Goal: Transaction & Acquisition: Obtain resource

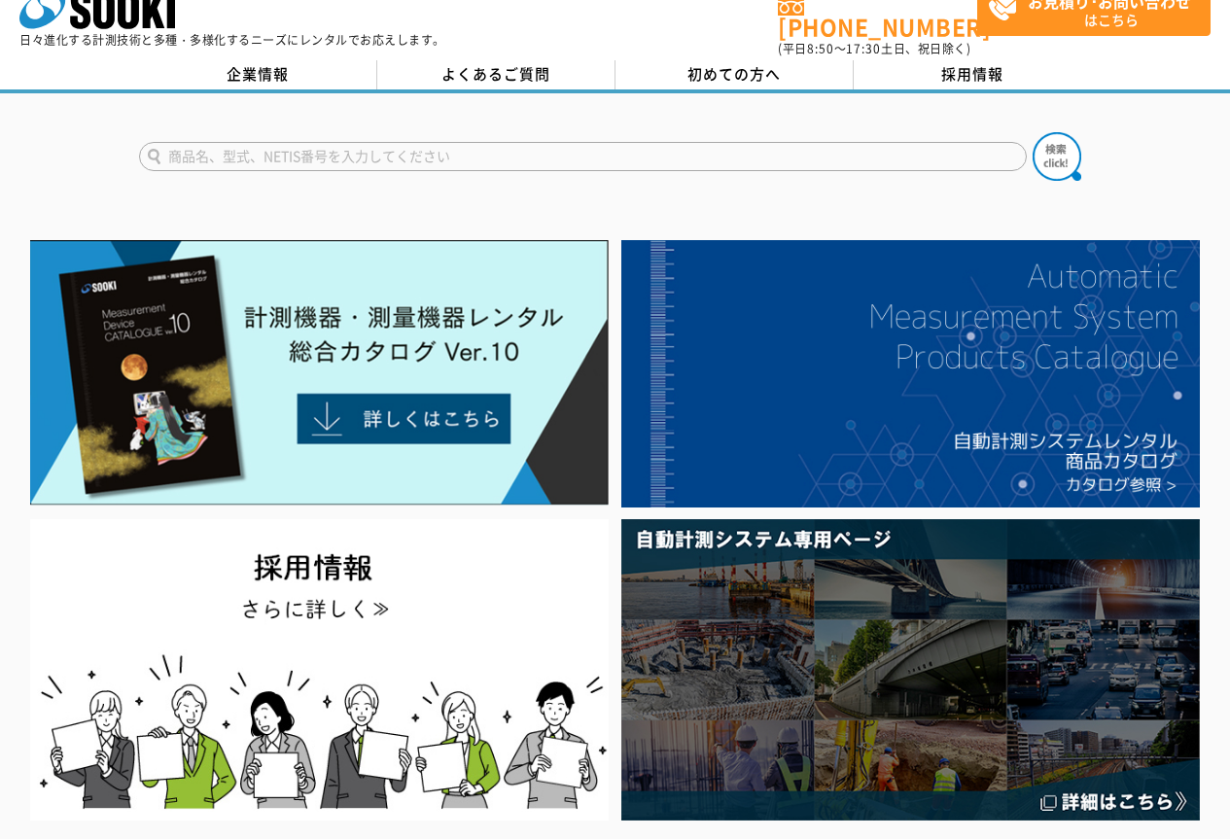
click at [379, 143] on input "text" at bounding box center [583, 156] width 888 height 29
type input "BBT"
click at [1033, 132] on button at bounding box center [1057, 156] width 49 height 49
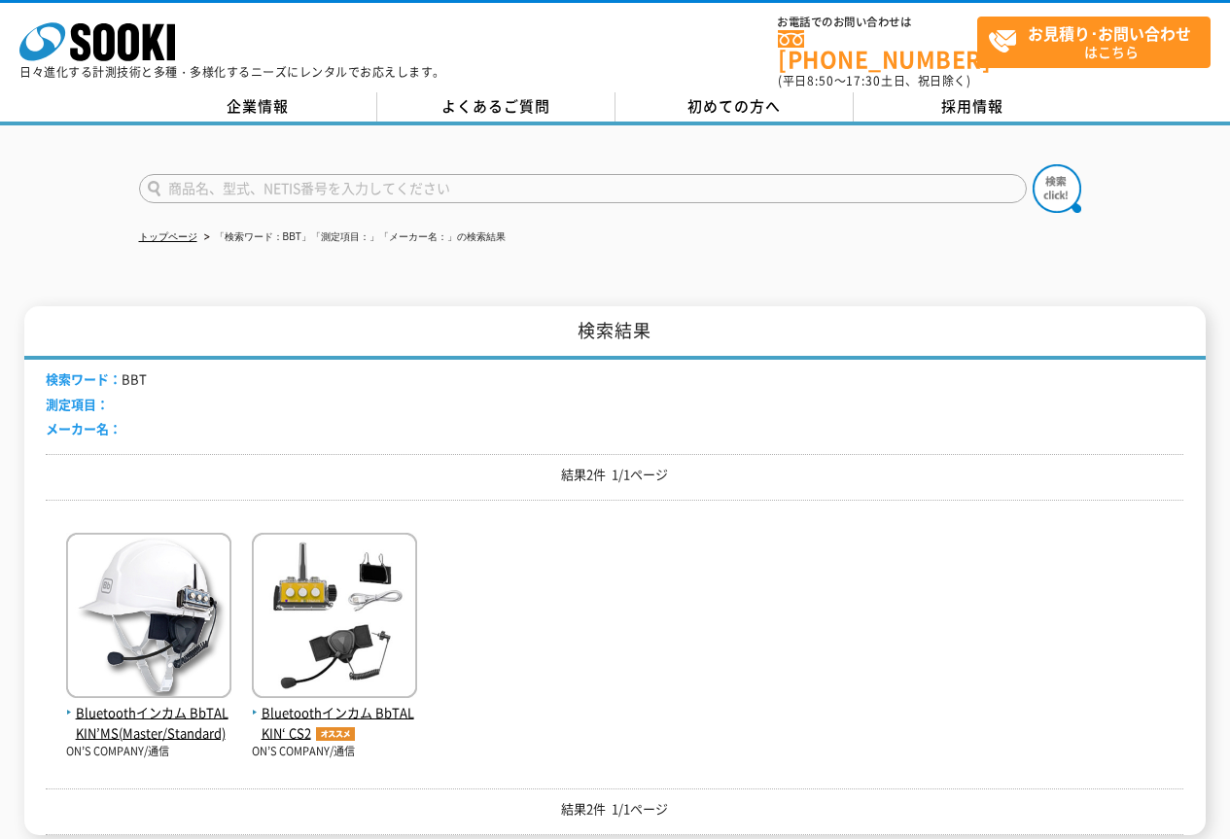
scroll to position [97, 0]
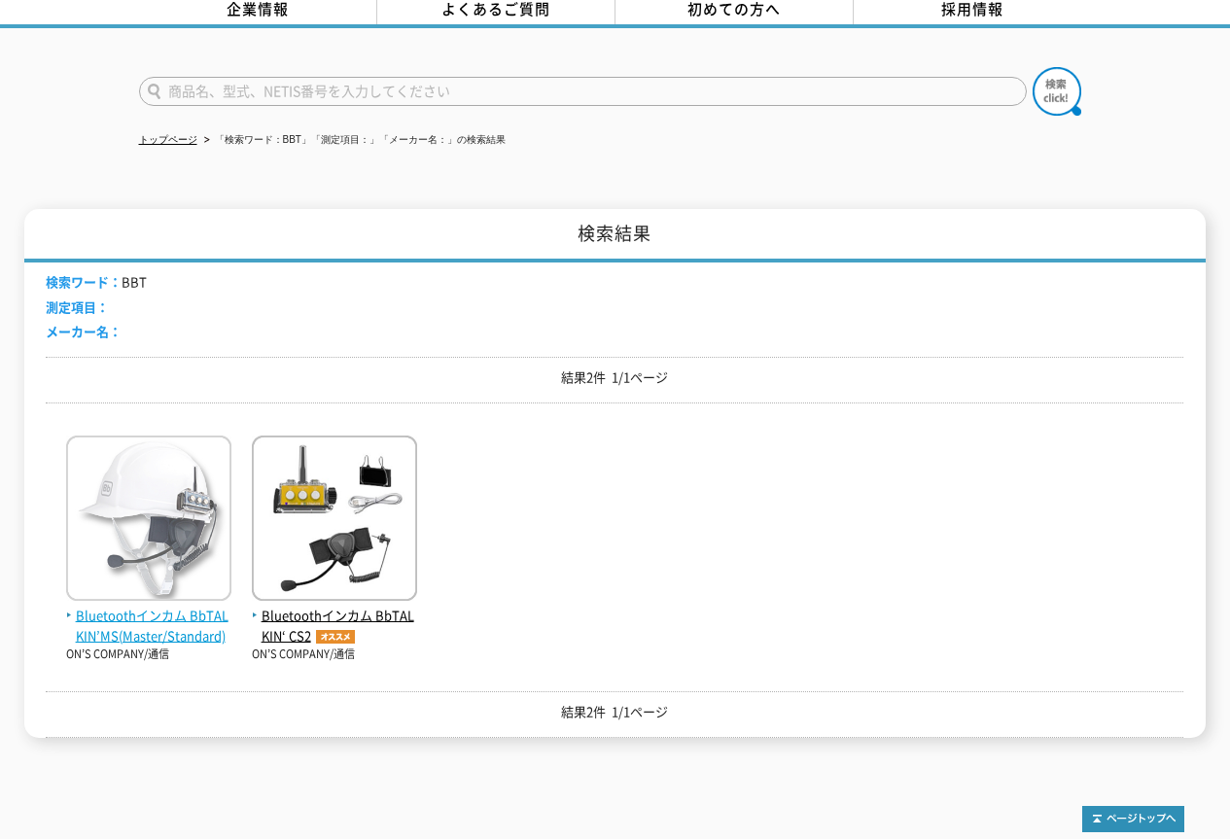
click at [159, 606] on span "Bluetoothインカム BbTALKIN’MS(Master/Standard)" at bounding box center [148, 626] width 165 height 41
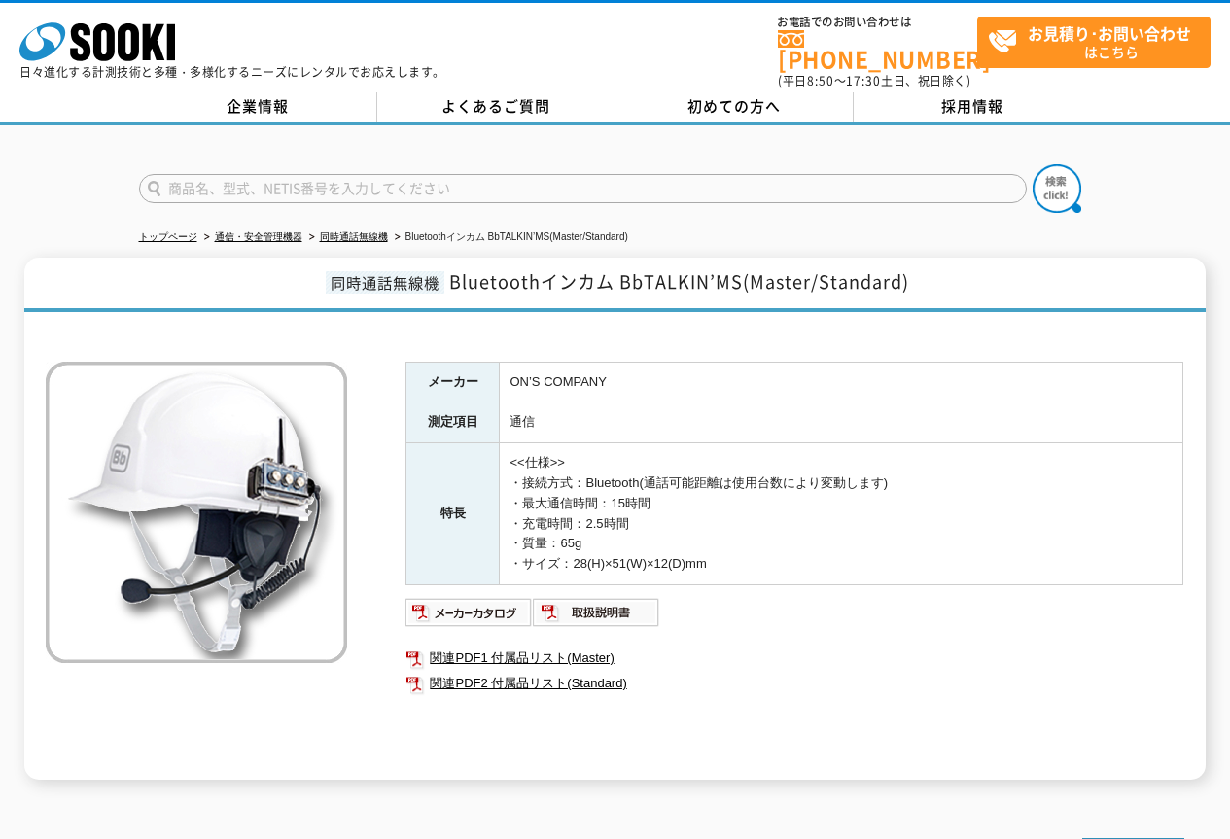
scroll to position [97, 0]
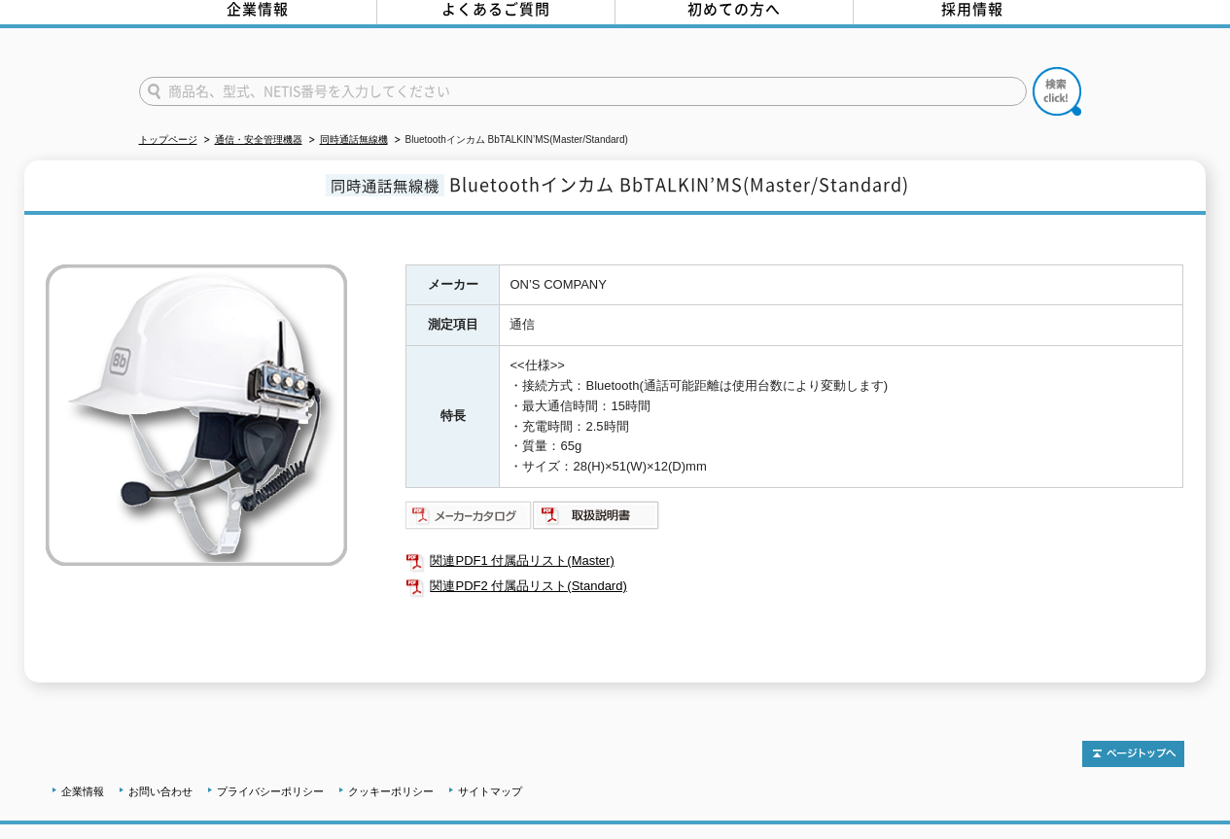
click at [465, 501] on img at bounding box center [469, 515] width 127 height 31
